Goal: Book appointment/travel/reservation

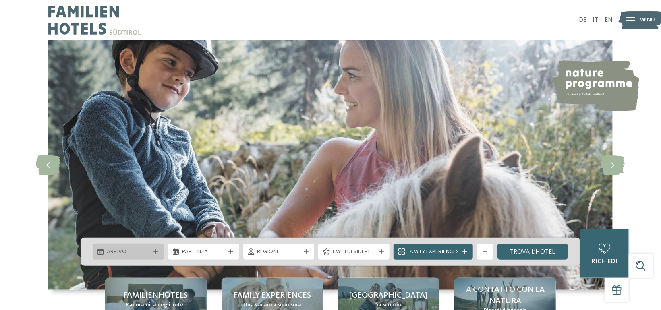
click at [128, 248] on span "Arrivo" at bounding box center [128, 252] width 43 height 8
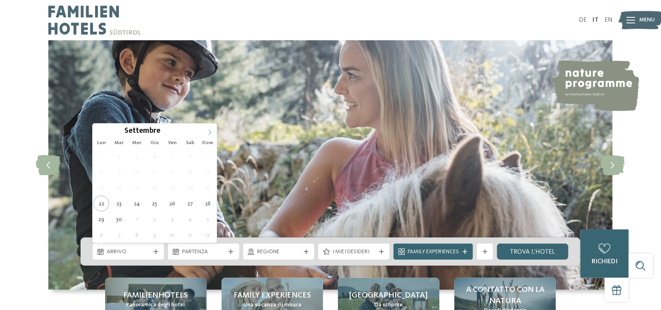
click at [207, 132] on icon at bounding box center [210, 133] width 6 height 6
type div "[DATE]"
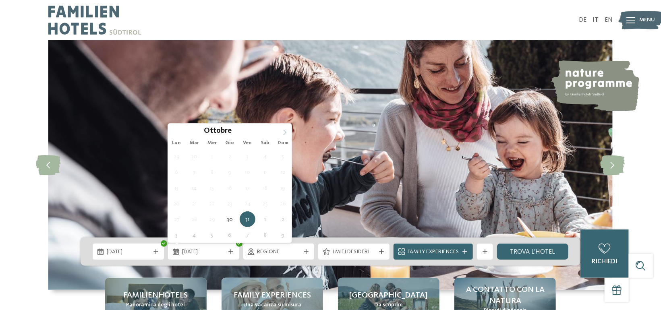
click at [286, 135] on icon at bounding box center [285, 133] width 6 height 6
type div "02.11.2025"
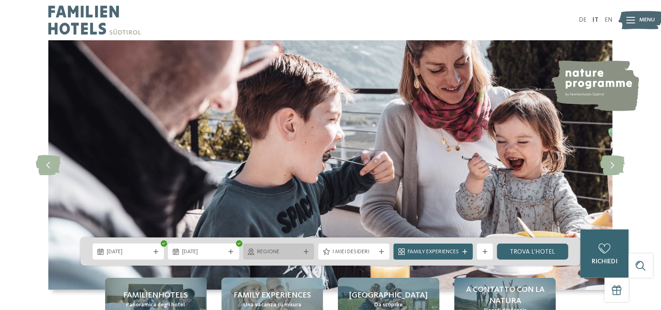
click at [275, 249] on span "Regione" at bounding box center [278, 252] width 43 height 8
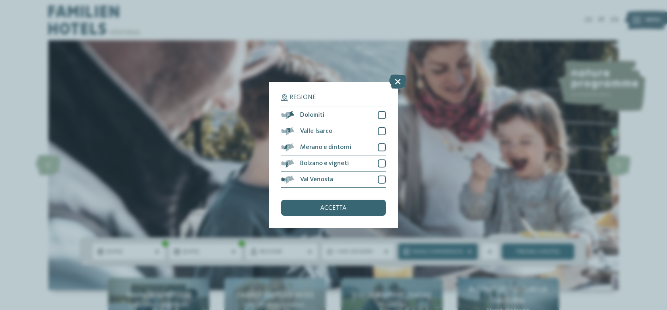
click at [496, 165] on div "Regione Dolomiti" at bounding box center [333, 155] width 667 height 310
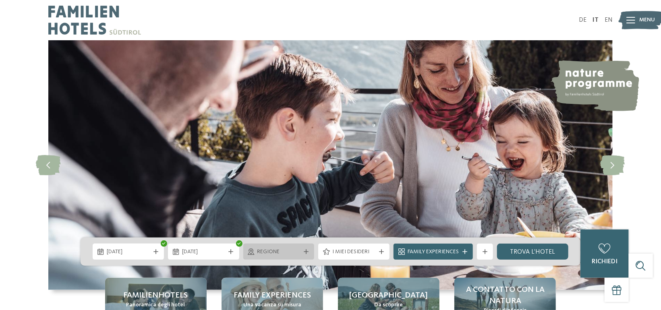
click at [288, 252] on span "Regione" at bounding box center [278, 252] width 43 height 8
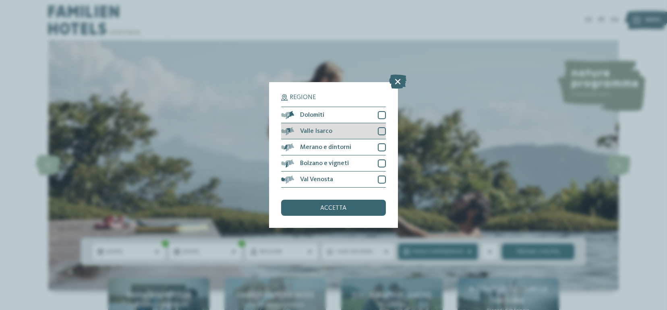
drag, startPoint x: 380, startPoint y: 115, endPoint x: 381, endPoint y: 128, distance: 13.7
click at [380, 115] on div at bounding box center [382, 115] width 8 height 8
click at [381, 138] on div "Valle Isarco" at bounding box center [333, 131] width 105 height 16
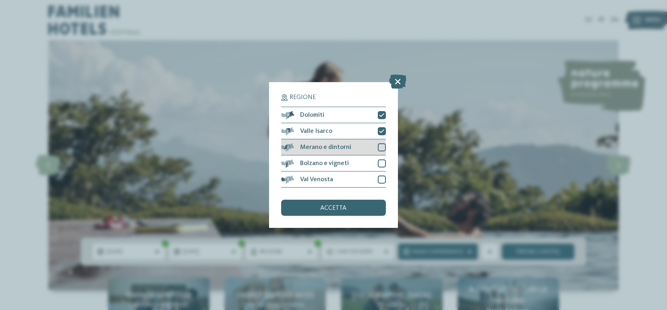
click at [378, 147] on div at bounding box center [382, 147] width 8 height 8
click at [382, 165] on div at bounding box center [382, 163] width 8 height 8
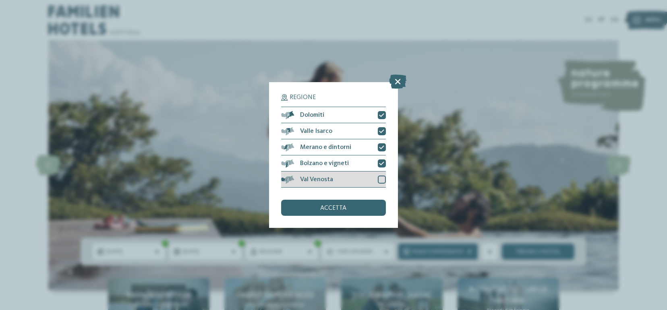
click at [381, 177] on div at bounding box center [382, 180] width 8 height 8
click at [351, 212] on div "accetta" at bounding box center [333, 208] width 105 height 16
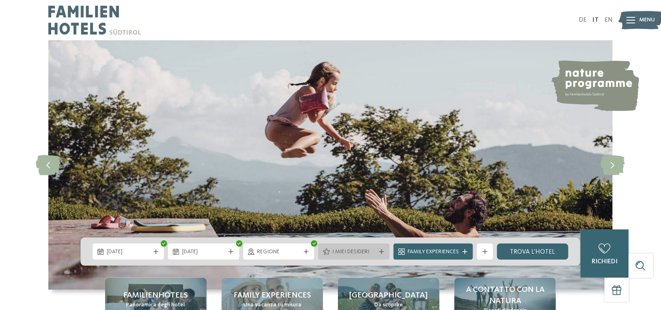
click at [355, 248] on span "I miei desideri" at bounding box center [353, 252] width 43 height 8
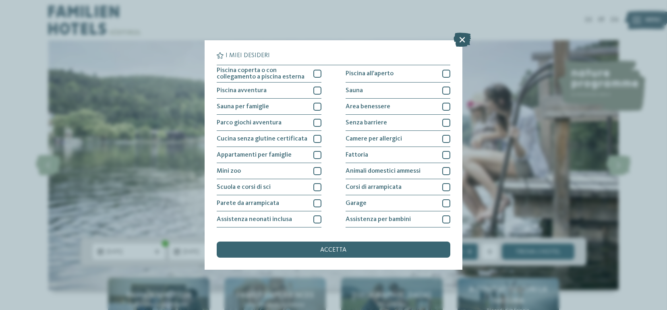
click at [466, 42] on icon at bounding box center [462, 40] width 17 height 14
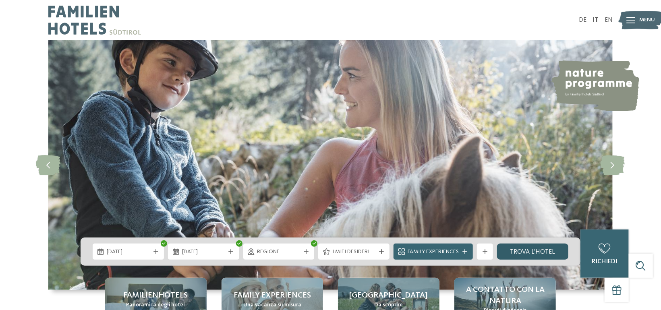
click at [541, 252] on link "trova l’hotel" at bounding box center [532, 252] width 71 height 16
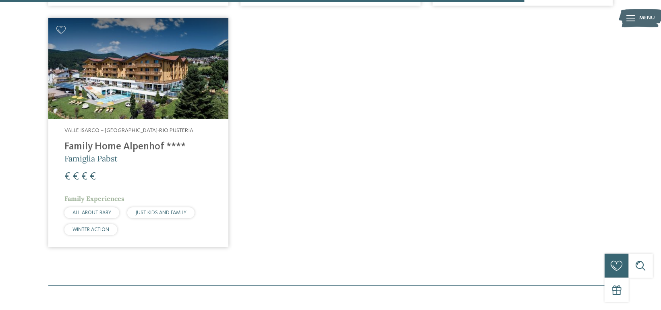
scroll to position [1633, 0]
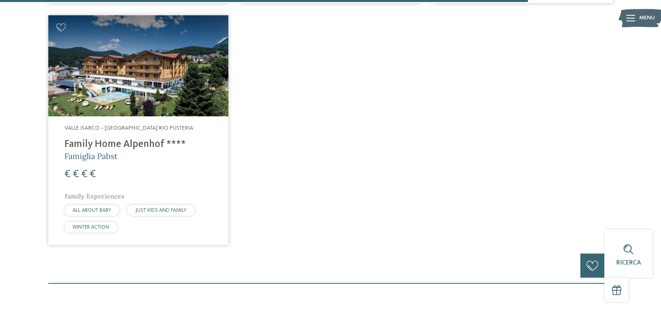
drag, startPoint x: 111, startPoint y: 138, endPoint x: 115, endPoint y: 138, distance: 4.4
click at [111, 139] on h4 "Family Home Alpenhof ****" at bounding box center [138, 145] width 148 height 12
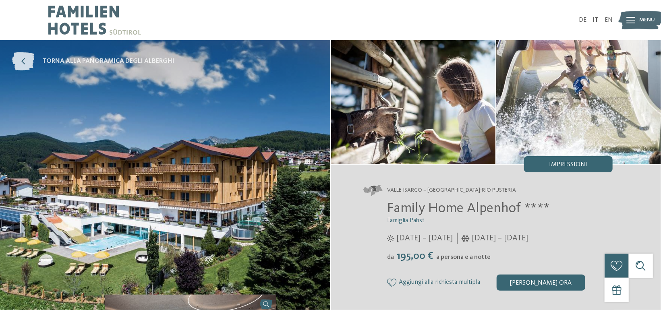
click at [20, 61] on icon at bounding box center [23, 61] width 22 height 18
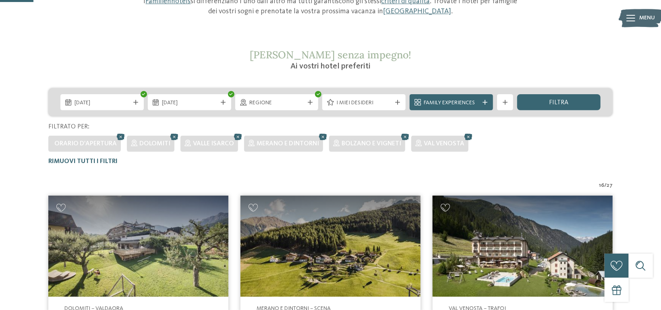
scroll to position [103, 0]
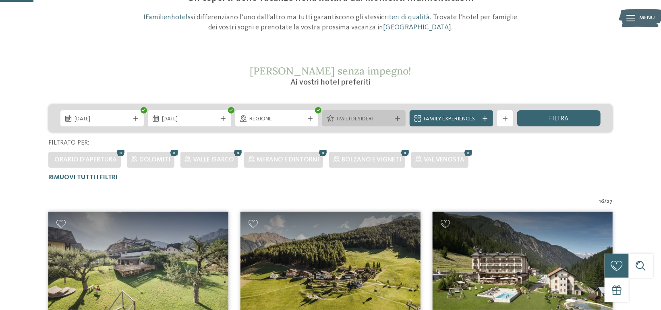
click at [345, 112] on div "I miei desideri" at bounding box center [363, 118] width 83 height 16
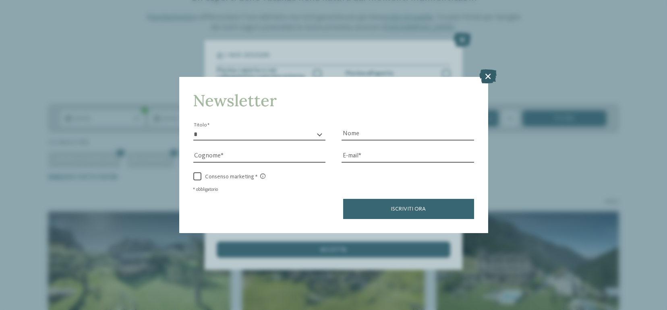
click at [488, 77] on icon at bounding box center [487, 76] width 17 height 14
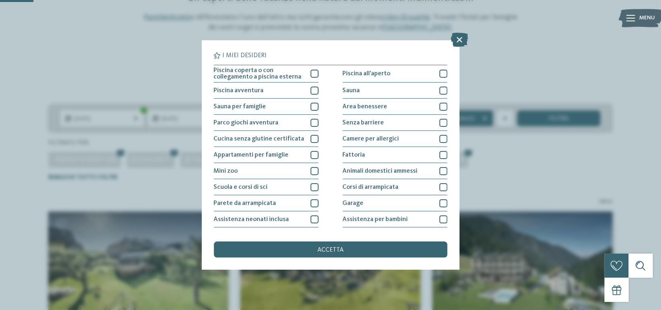
click at [519, 79] on div "I miei desideri Piscina coperta o con collegamento a piscina esterna Piscina al…" at bounding box center [330, 155] width 661 height 310
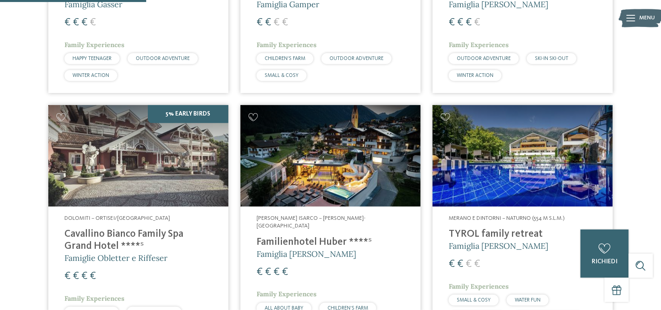
scroll to position [465, 0]
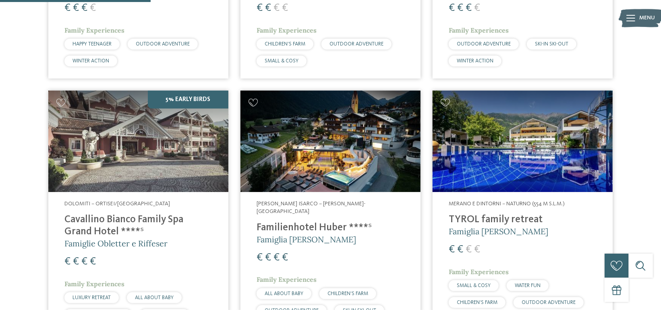
click at [340, 157] on img at bounding box center [330, 141] width 180 height 101
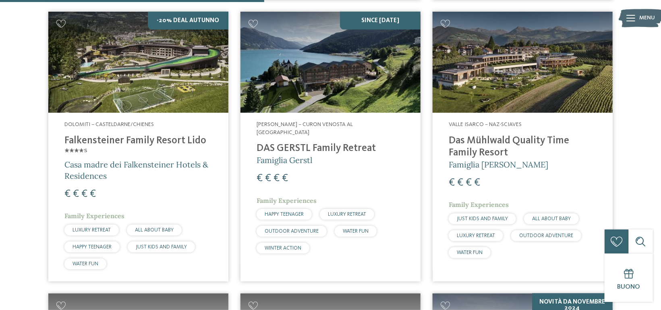
scroll to position [828, 0]
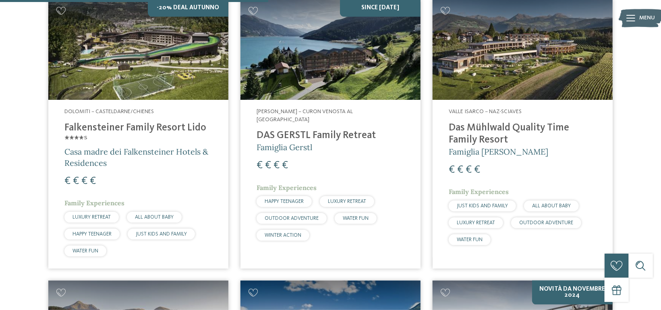
click at [169, 137] on h4 "Falkensteiner Family Resort Lido ****ˢ" at bounding box center [138, 134] width 148 height 24
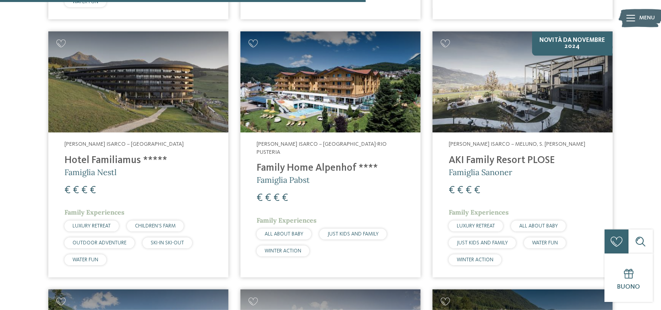
scroll to position [1029, 0]
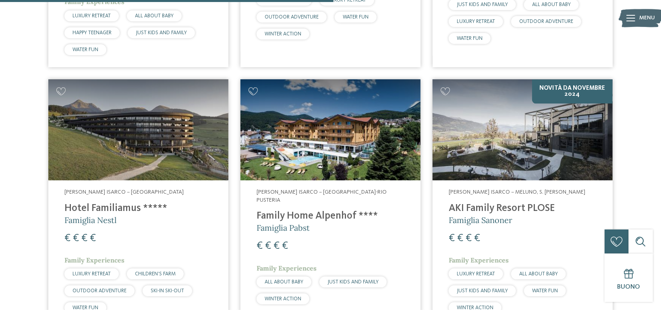
click at [540, 160] on img at bounding box center [523, 129] width 180 height 101
click at [488, 216] on span "Famiglia Sanoner" at bounding box center [481, 220] width 64 height 10
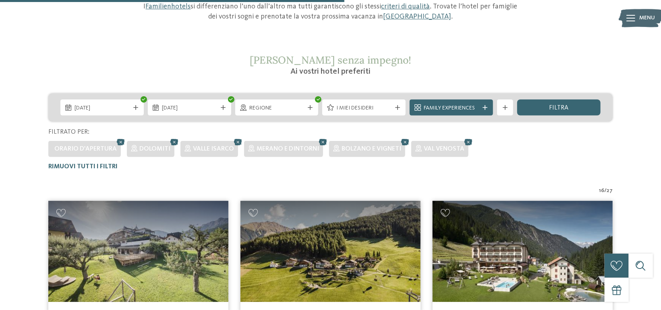
scroll to position [0, 0]
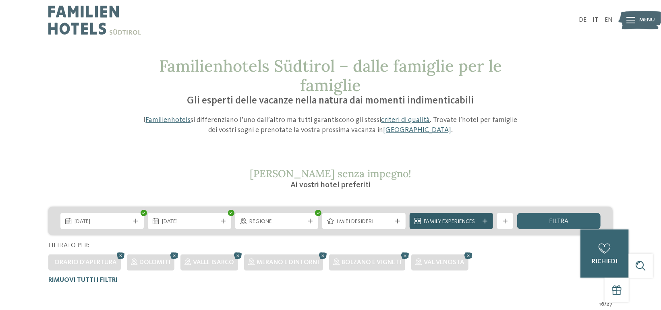
click at [445, 223] on span "Family Experiences" at bounding box center [451, 222] width 55 height 8
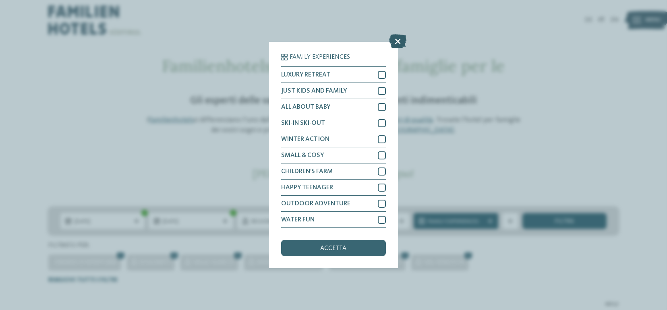
click at [396, 40] on icon at bounding box center [397, 42] width 17 height 14
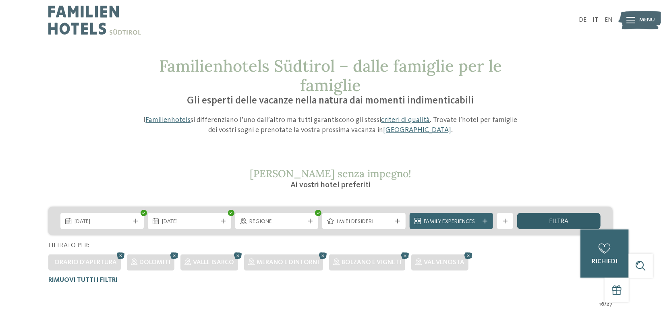
click at [557, 217] on div "filtra" at bounding box center [558, 221] width 83 height 16
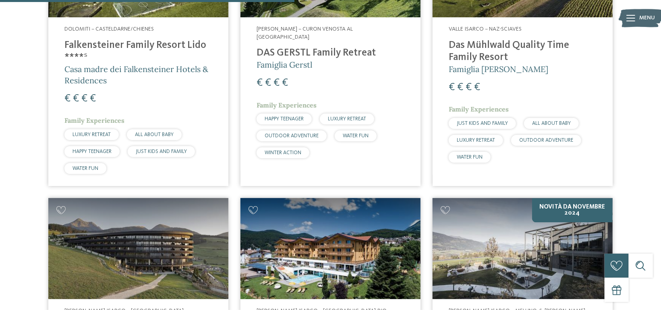
scroll to position [908, 0]
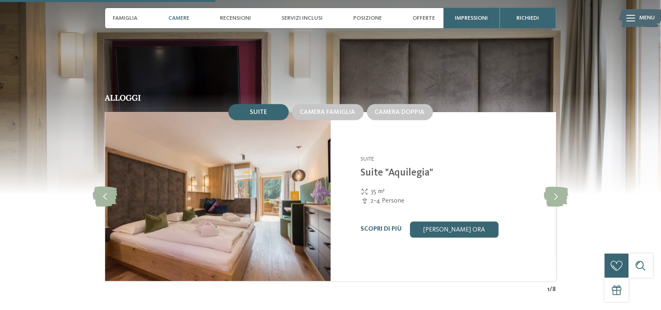
scroll to position [967, 0]
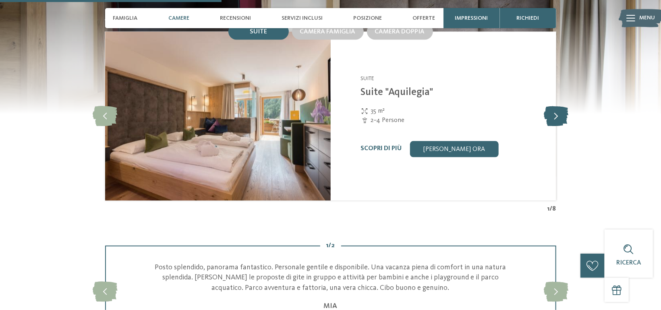
click at [564, 116] on icon at bounding box center [556, 116] width 25 height 20
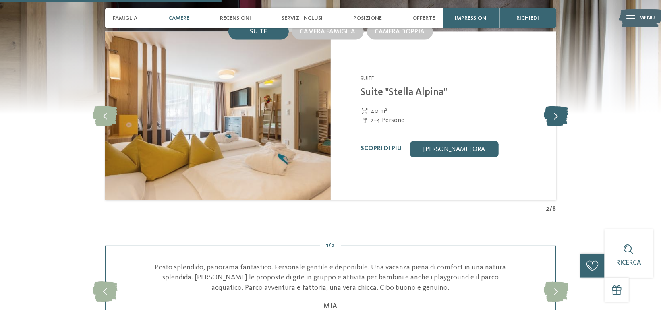
click at [564, 116] on icon at bounding box center [556, 116] width 25 height 20
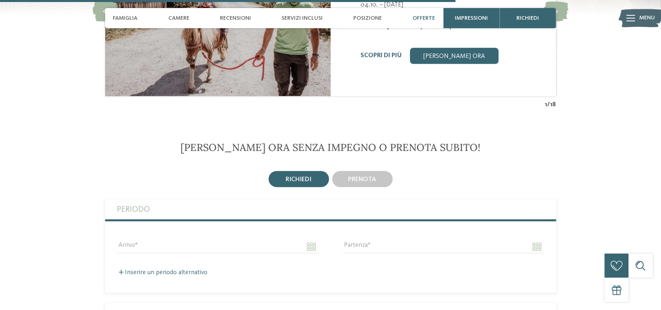
scroll to position [1853, 0]
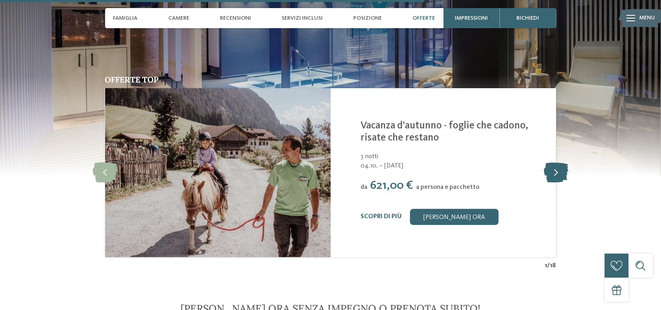
click at [564, 163] on icon at bounding box center [556, 173] width 25 height 20
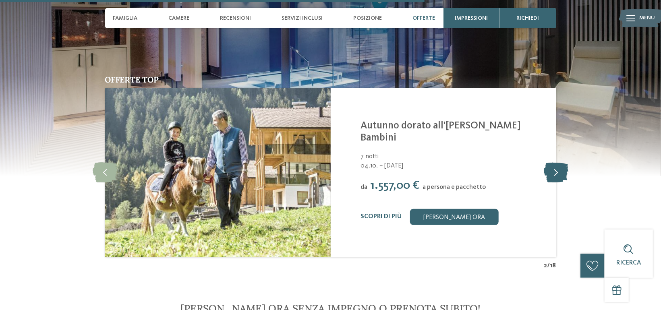
click at [564, 163] on icon at bounding box center [556, 173] width 25 height 20
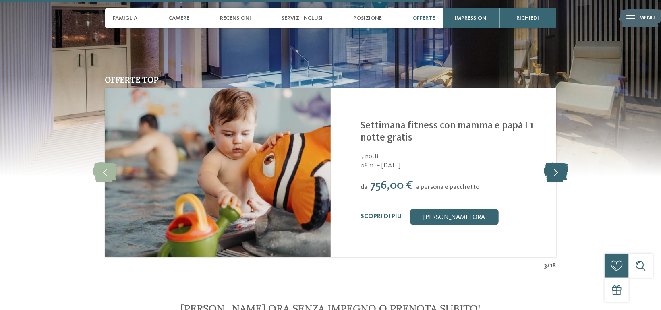
click at [564, 163] on icon at bounding box center [556, 173] width 25 height 20
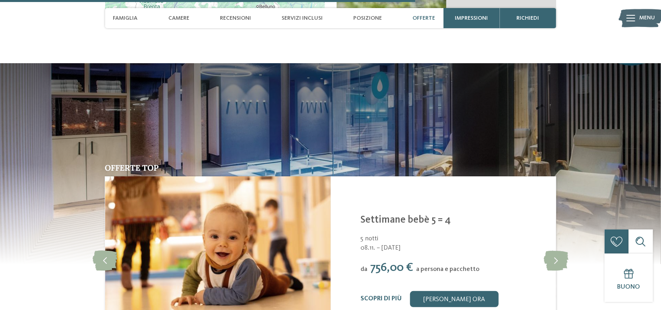
scroll to position [1651, 0]
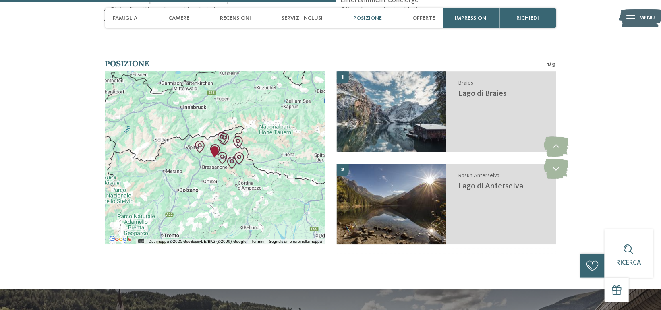
scroll to position [1490, 0]
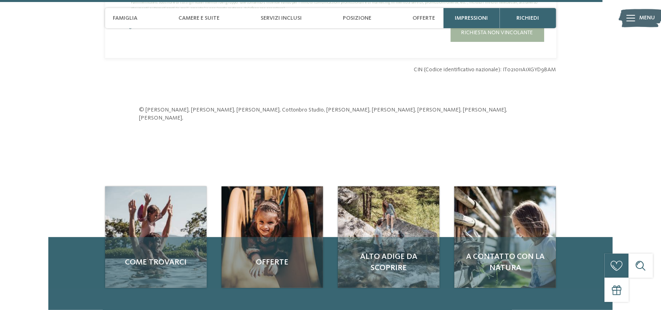
scroll to position [2537, 0]
